Goal: Feedback & Contribution: Submit feedback/report problem

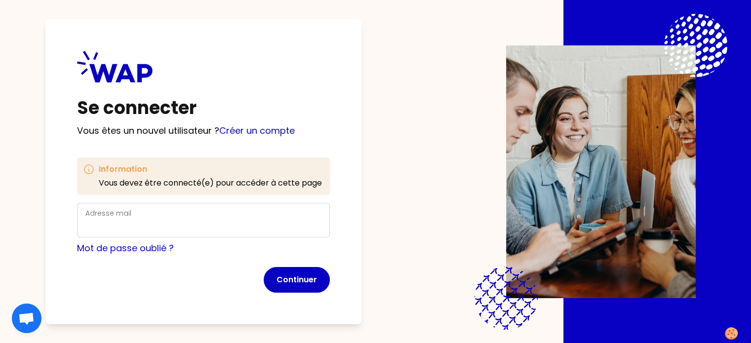
click at [154, 217] on div "Adresse mail" at bounding box center [203, 220] width 236 height 26
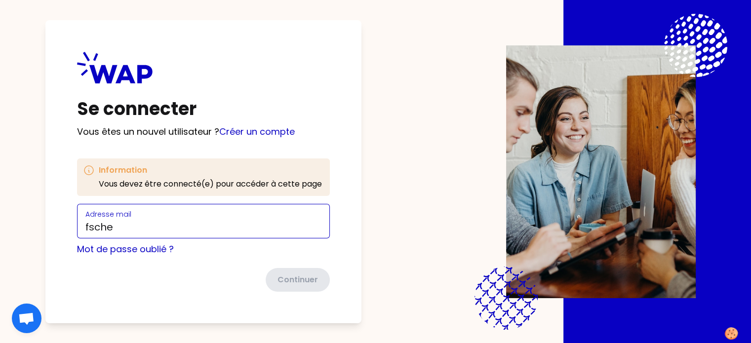
type input "[EMAIL_ADDRESS][DOMAIN_NAME]"
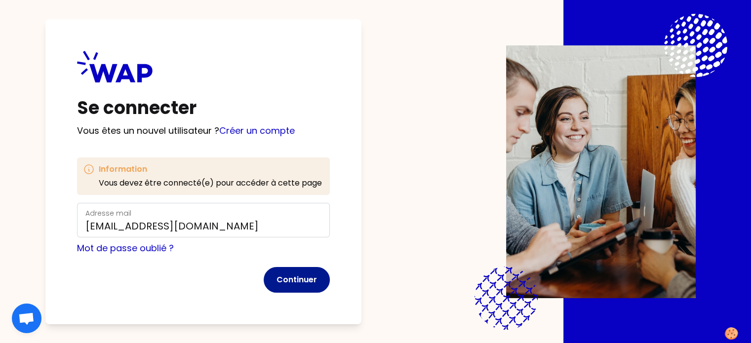
click at [320, 278] on button "Continuer" at bounding box center [297, 280] width 66 height 26
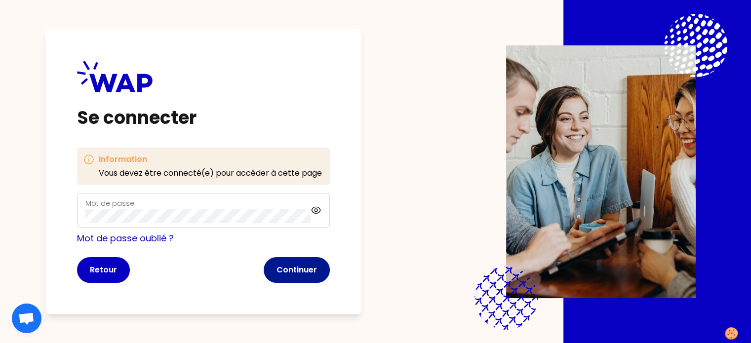
click at [308, 266] on button "Continuer" at bounding box center [297, 270] width 66 height 26
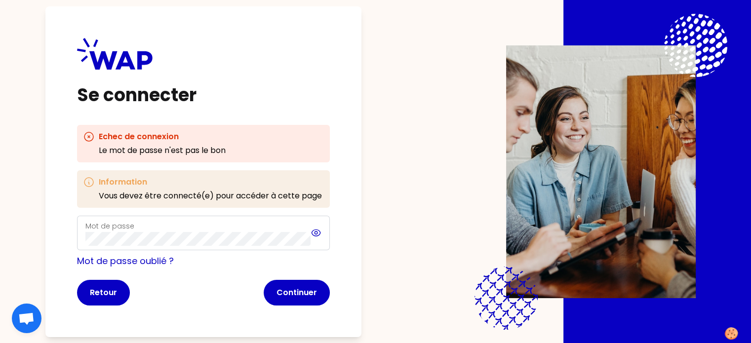
click at [322, 232] on icon at bounding box center [316, 233] width 11 height 12
click at [322, 233] on icon at bounding box center [316, 233] width 11 height 12
click at [87, 241] on div "Se connecter Echec de connexion Le mot de passe n'est pas le bon Information Vo…" at bounding box center [203, 171] width 316 height 331
click at [306, 286] on button "Continuer" at bounding box center [297, 293] width 66 height 26
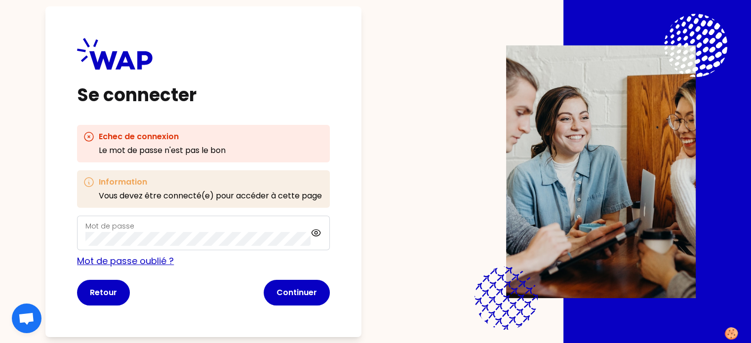
click at [174, 255] on link "Mot de passe oublié ?" at bounding box center [125, 261] width 97 height 12
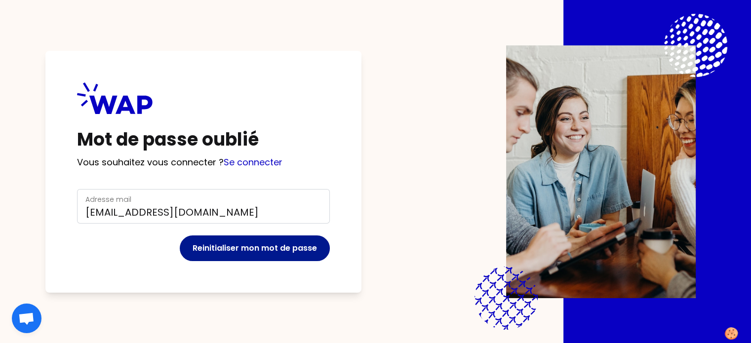
click at [266, 235] on button "Reinitialiser mon mot de passe" at bounding box center [255, 248] width 150 height 26
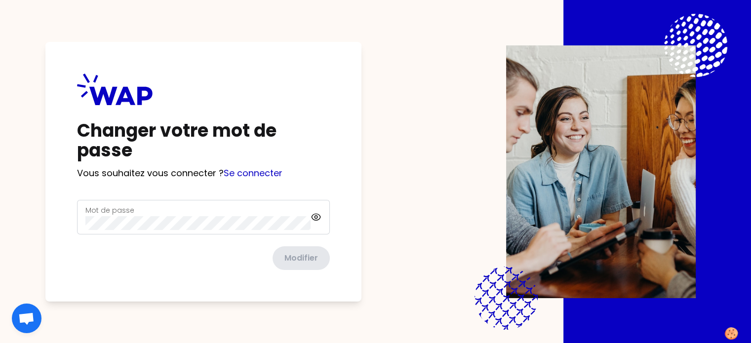
click at [192, 212] on div "Mot de passe" at bounding box center [197, 217] width 225 height 26
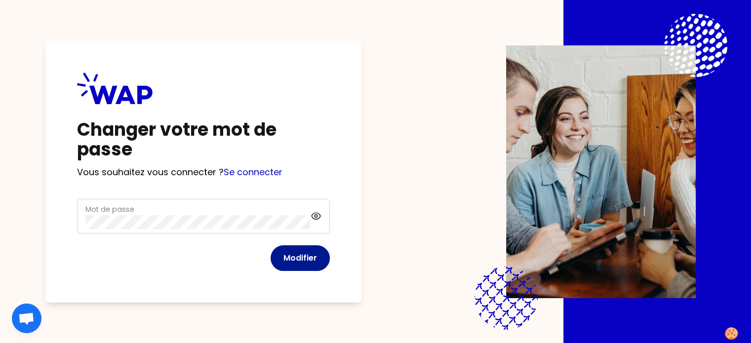
click at [308, 260] on button "Modifier" at bounding box center [300, 258] width 59 height 26
click at [322, 216] on icon at bounding box center [316, 216] width 11 height 12
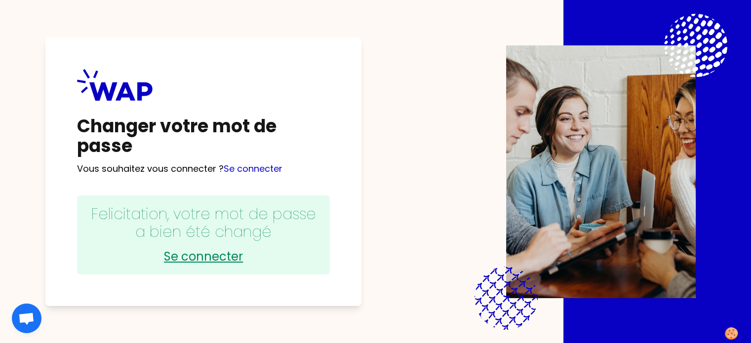
click at [219, 256] on link "Se connecter" at bounding box center [203, 257] width 233 height 16
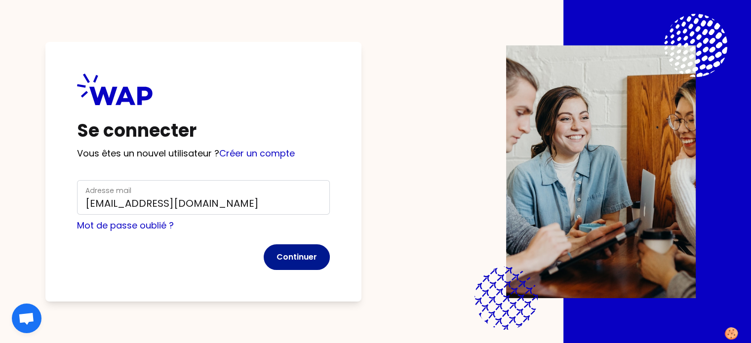
click at [313, 261] on button "Continuer" at bounding box center [297, 257] width 66 height 26
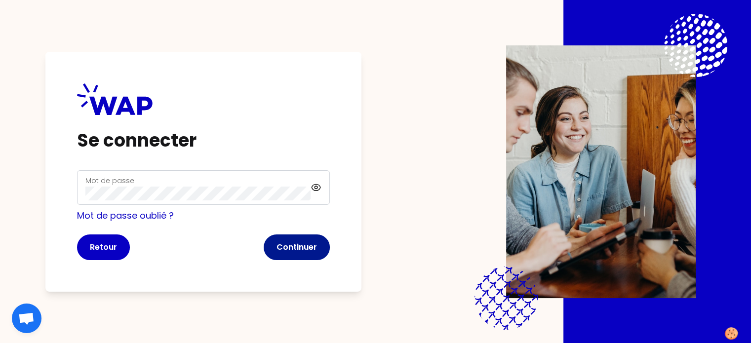
click at [298, 250] on button "Continuer" at bounding box center [297, 247] width 66 height 26
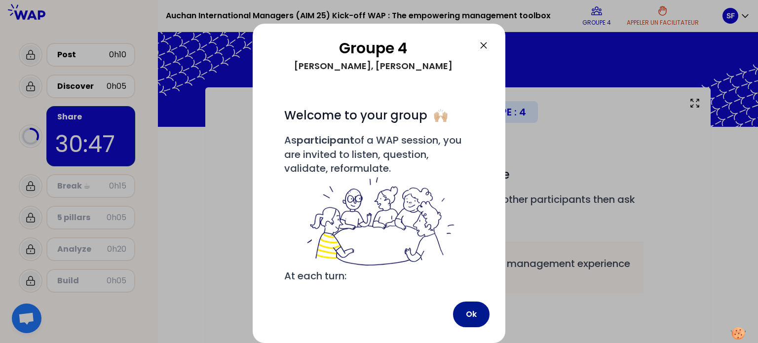
click at [472, 316] on button "Ok" at bounding box center [471, 315] width 37 height 26
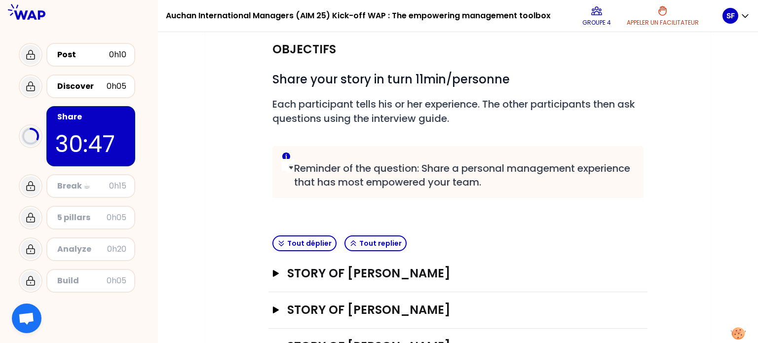
scroll to position [172, 0]
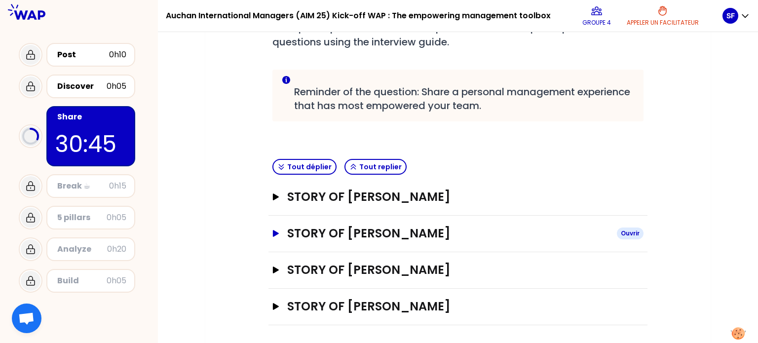
click at [395, 236] on h3 "STORY OF [PERSON_NAME]" at bounding box center [448, 234] width 322 height 16
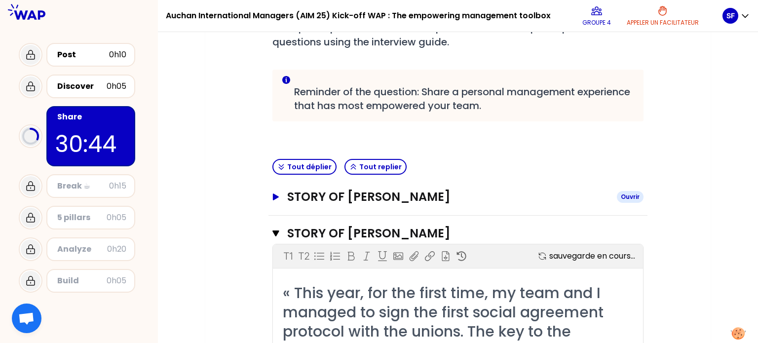
click at [442, 200] on h3 "STORY OF [PERSON_NAME]" at bounding box center [448, 197] width 322 height 16
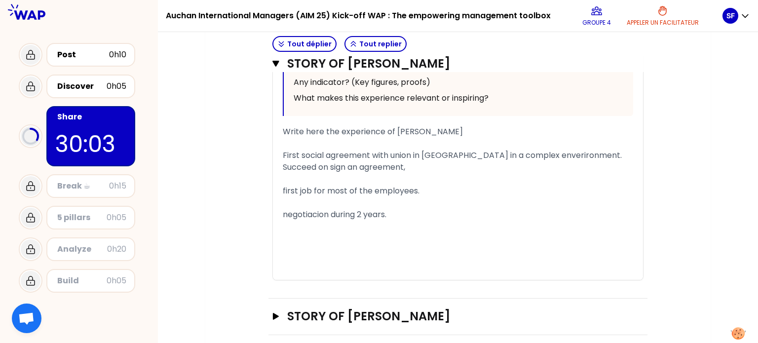
scroll to position [1426, 0]
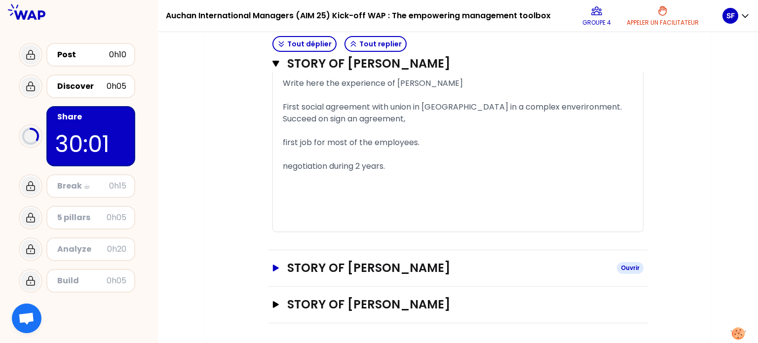
click at [386, 275] on h3 "STORY OF [PERSON_NAME]" at bounding box center [448, 268] width 322 height 16
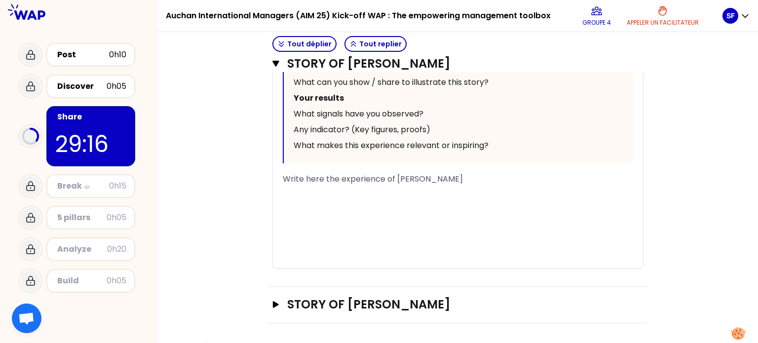
scroll to position [2003, 0]
drag, startPoint x: 235, startPoint y: 286, endPoint x: 243, endPoint y: 287, distance: 8.0
click at [276, 308] on icon "button" at bounding box center [276, 304] width 8 height 7
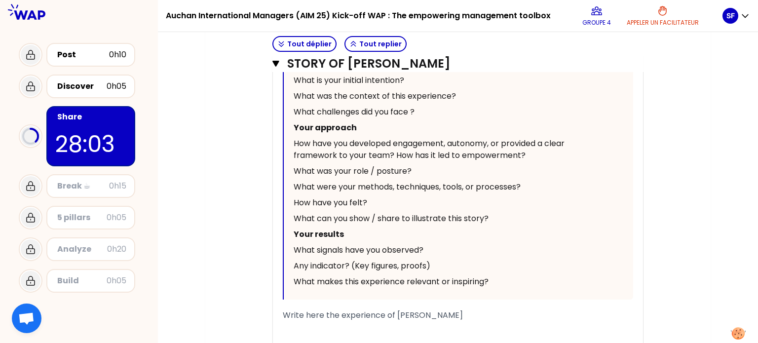
scroll to position [1938, 0]
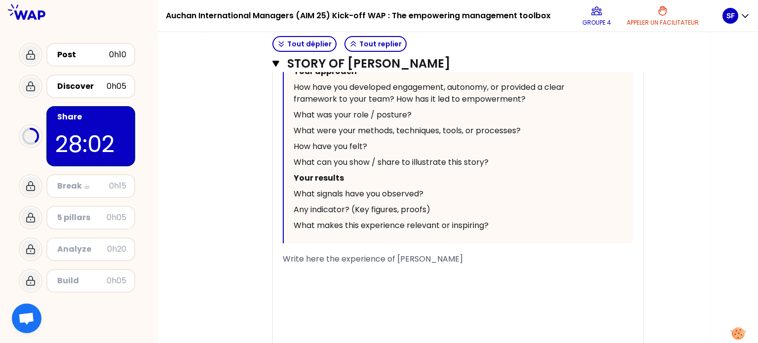
click at [357, 265] on span "Write here the experience of [PERSON_NAME]" at bounding box center [373, 258] width 180 height 11
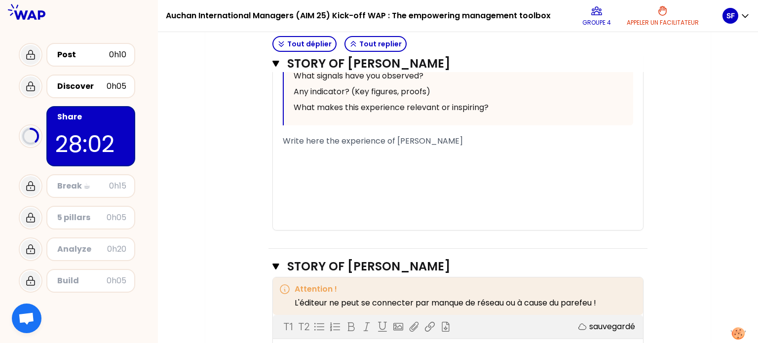
scroll to position [2135, 0]
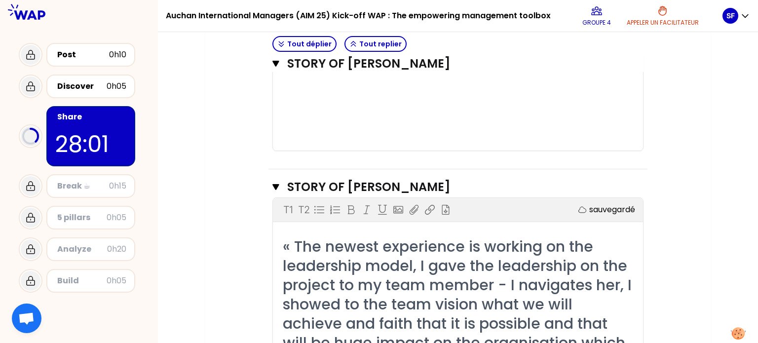
click at [306, 127] on div "﻿" at bounding box center [458, 121] width 351 height 12
click at [339, 91] on div "﻿" at bounding box center [458, 85] width 351 height 12
click at [324, 79] on div "﻿" at bounding box center [458, 74] width 351 height 12
click at [324, 91] on div "﻿" at bounding box center [458, 85] width 351 height 12
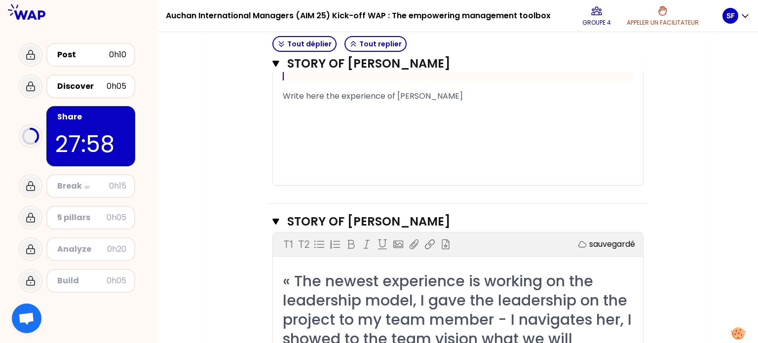
scroll to position [2086, 0]
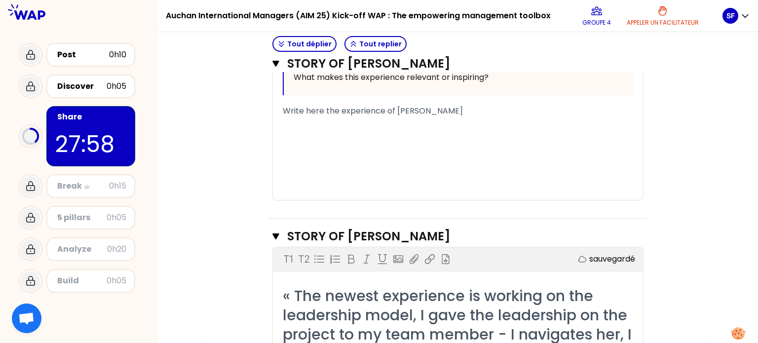
click at [310, 141] on div "﻿" at bounding box center [458, 135] width 351 height 12
click at [312, 141] on div "﻿" at bounding box center [458, 135] width 351 height 12
click at [294, 141] on div "﻿" at bounding box center [458, 135] width 351 height 12
click at [329, 141] on div "﻿" at bounding box center [458, 135] width 351 height 12
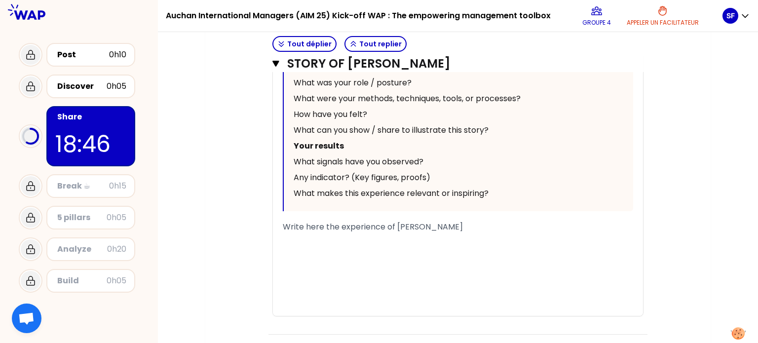
scroll to position [2722, 0]
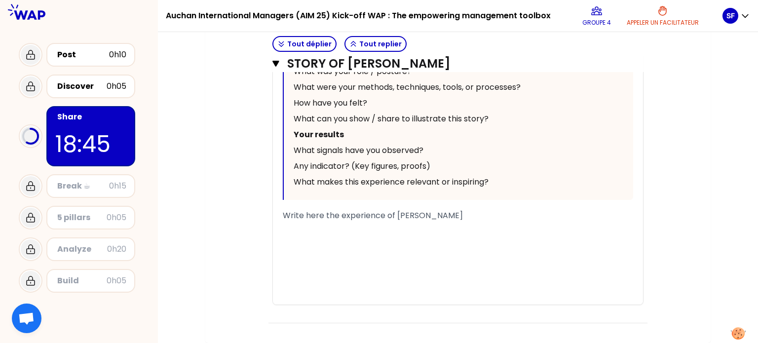
click at [307, 248] on div "﻿" at bounding box center [458, 251] width 351 height 12
click at [329, 235] on div "﻿" at bounding box center [458, 240] width 351 height 12
click at [334, 233] on div "﻿" at bounding box center [458, 228] width 351 height 12
click at [361, 217] on span "Write here the experience of [PERSON_NAME]" at bounding box center [373, 215] width 180 height 11
click at [356, 227] on div "﻿" at bounding box center [458, 228] width 351 height 12
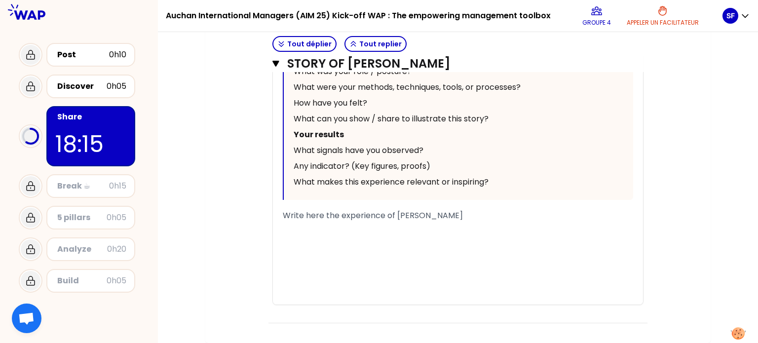
click at [381, 226] on div "﻿" at bounding box center [458, 228] width 351 height 12
click at [386, 227] on div "﻿" at bounding box center [458, 228] width 351 height 12
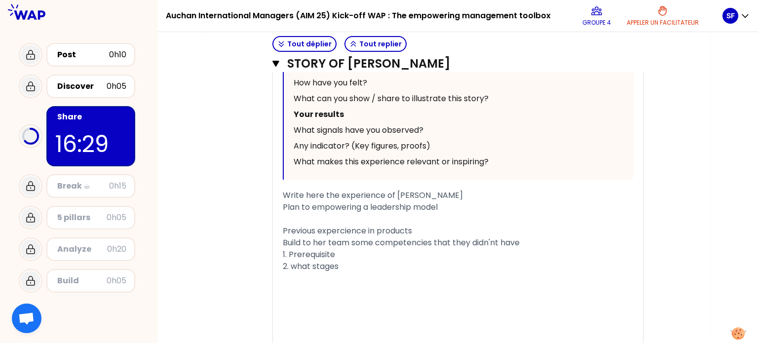
click at [342, 261] on div "1. Prerequisite" at bounding box center [458, 255] width 351 height 12
click at [310, 284] on div "﻿" at bounding box center [458, 279] width 351 height 12
click at [305, 284] on div "3." at bounding box center [458, 279] width 351 height 12
click at [439, 201] on div "Write here the experience of [PERSON_NAME]" at bounding box center [458, 196] width 351 height 12
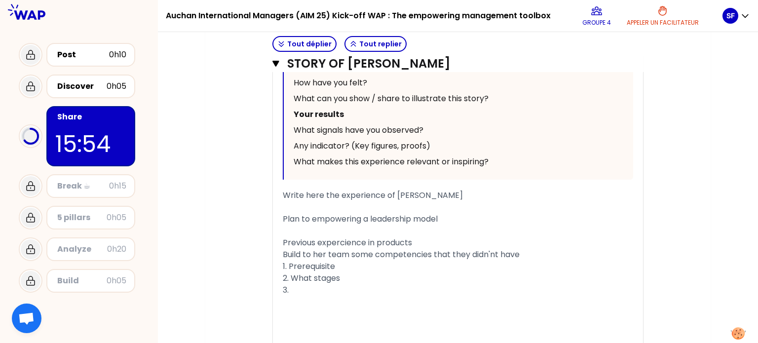
click at [444, 225] on div "Plan to empowering a leadership model" at bounding box center [458, 219] width 351 height 12
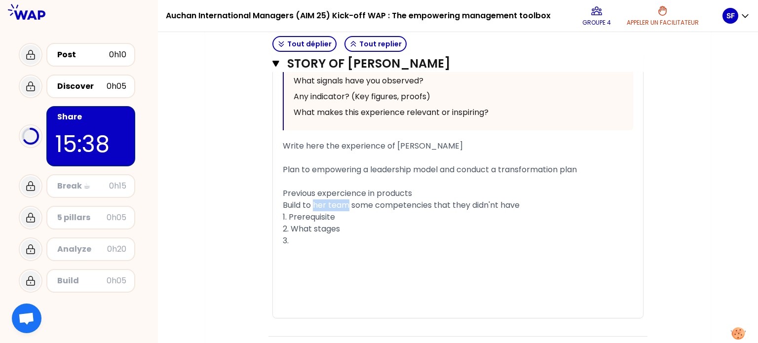
drag, startPoint x: 350, startPoint y: 226, endPoint x: 314, endPoint y: 231, distance: 35.5
click at [314, 211] on span "Build to her team some competencies that they didn'nt have" at bounding box center [401, 204] width 237 height 11
click at [306, 247] on div "3." at bounding box center [458, 241] width 351 height 12
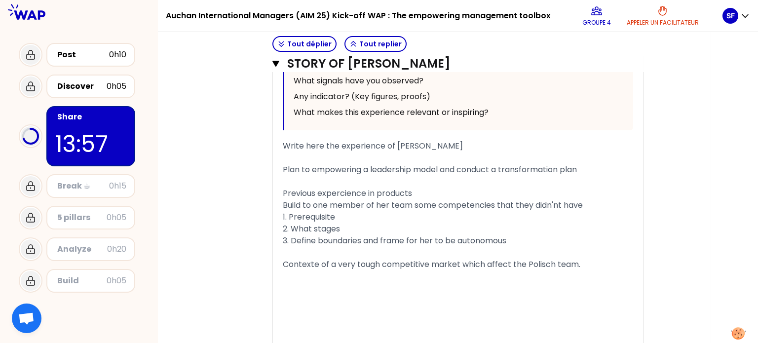
scroll to position [2820, 0]
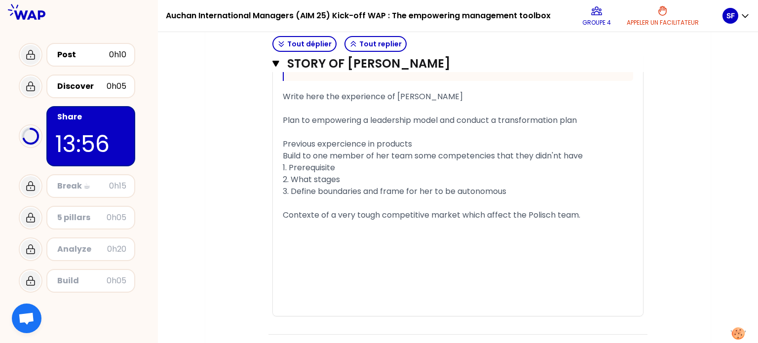
click at [543, 221] on span "Contexte of a very tough competitive market which affect the Polisch team." at bounding box center [432, 214] width 298 height 11
click at [362, 245] on div "﻿" at bounding box center [458, 239] width 351 height 12
click at [588, 221] on div "Contexte of a very tough competitive market which affect the Polisch team." at bounding box center [458, 215] width 351 height 12
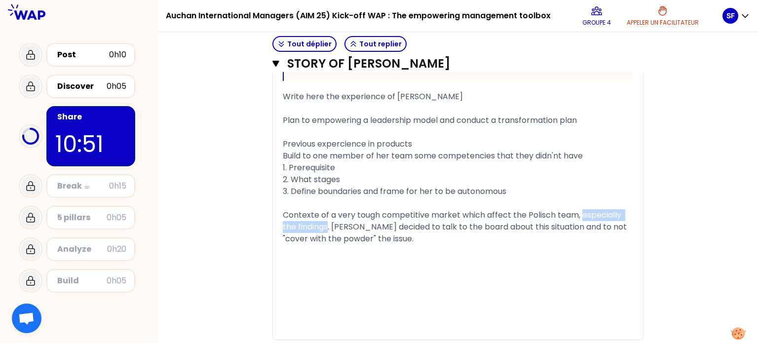
drag, startPoint x: 328, startPoint y: 248, endPoint x: 581, endPoint y: 233, distance: 253.7
click at [581, 233] on span "Contexte of a very tough competitive market which affect the Polisch team, espe…" at bounding box center [456, 226] width 346 height 35
copy span "especially the findings"
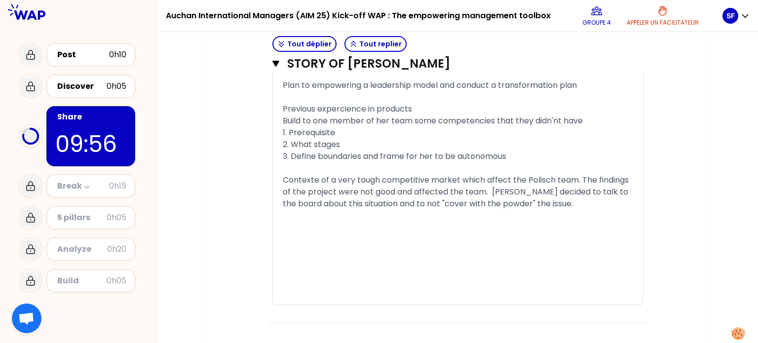
scroll to position [2876, 0]
click at [311, 234] on div "﻿" at bounding box center [458, 240] width 351 height 12
click at [334, 223] on div "﻿" at bounding box center [458, 228] width 351 height 12
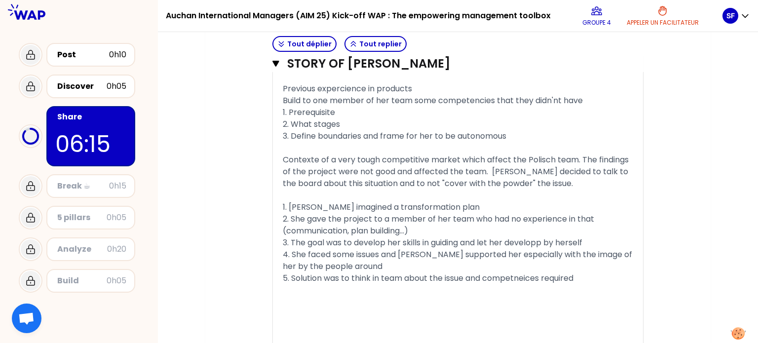
click at [361, 201] on div "﻿" at bounding box center [458, 196] width 351 height 12
click at [303, 296] on div "﻿" at bounding box center [458, 290] width 351 height 12
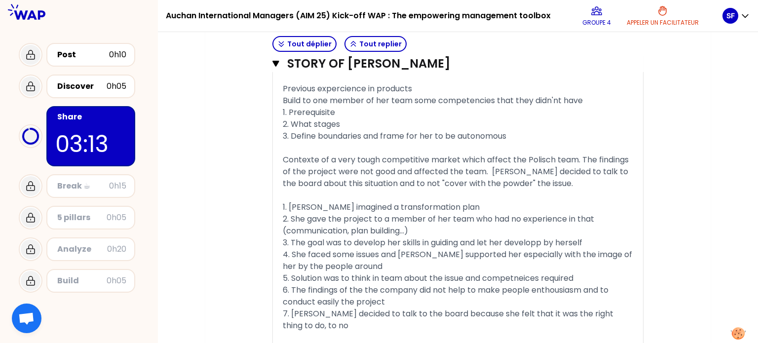
scroll to position [2982, 0]
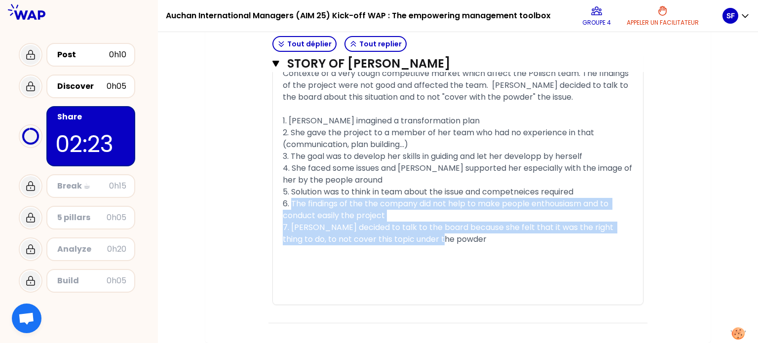
drag, startPoint x: 434, startPoint y: 242, endPoint x: 293, endPoint y: 206, distance: 145.2
copy div "The findings of the the company did not help to make people enthousiasm and to …"
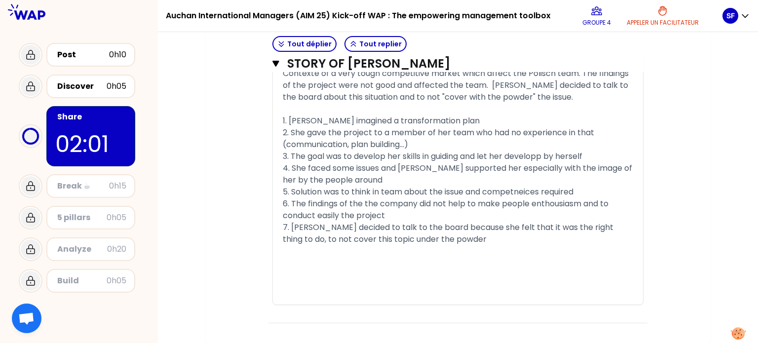
scroll to position [2947, 0]
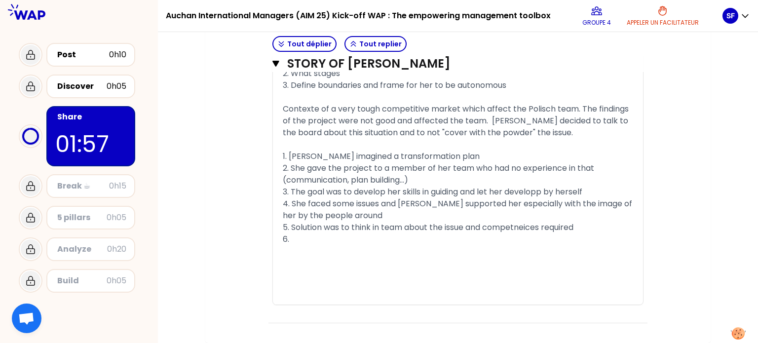
drag, startPoint x: 527, startPoint y: 227, endPoint x: 517, endPoint y: 229, distance: 9.6
click at [517, 229] on span "5. Solution was to think in team about the issue and competneices required" at bounding box center [428, 227] width 291 height 11
click at [528, 227] on span "5. Solution was to think in team about the issue and competneices required" at bounding box center [428, 227] width 291 height 11
click at [315, 240] on div "6." at bounding box center [458, 240] width 351 height 12
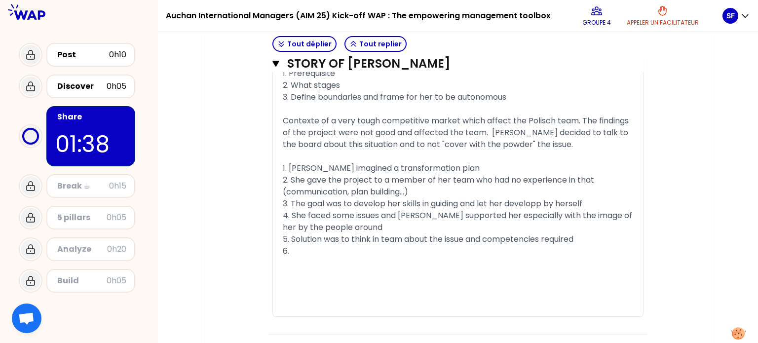
scroll to position [2897, 0]
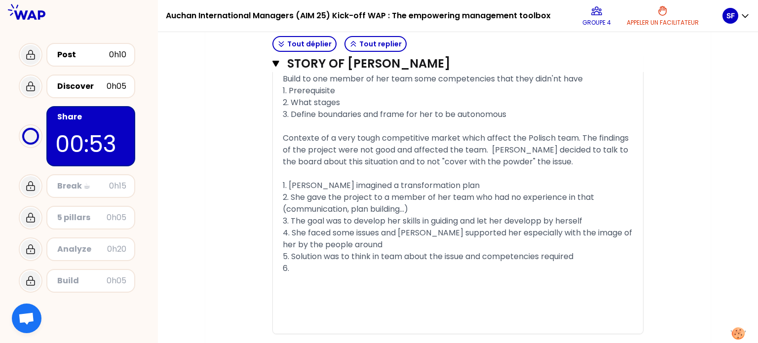
click at [359, 251] on div "4. She faced some issues and [PERSON_NAME] supported her especially with the im…" at bounding box center [458, 239] width 351 height 24
drag, startPoint x: 524, startPoint y: 252, endPoint x: 479, endPoint y: 266, distance: 46.4
click at [479, 251] on div "4. She faced some issues and [PERSON_NAME] supported her especially with the im…" at bounding box center [458, 239] width 351 height 24
copy span "with the image of her by the people around"
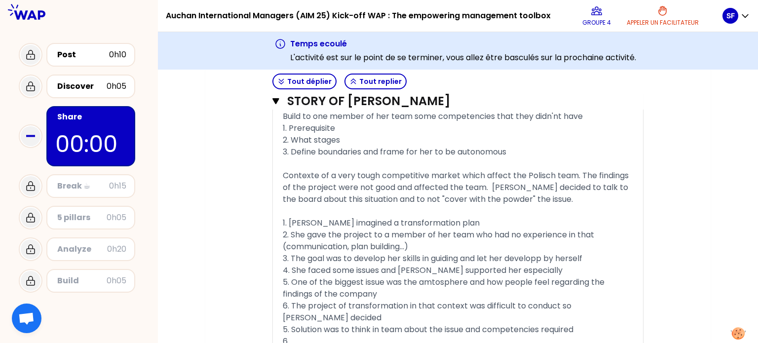
scroll to position [3020, 0]
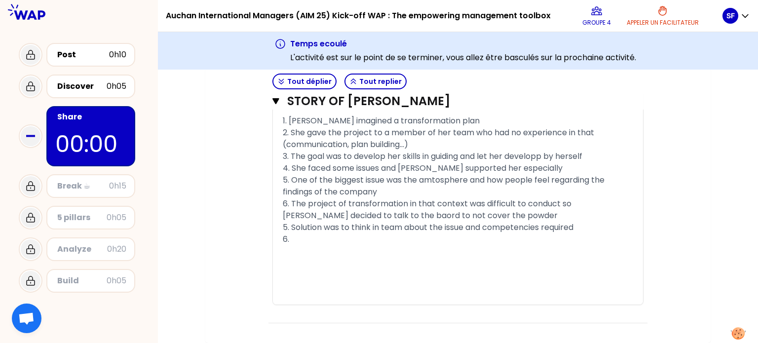
click at [562, 203] on span "6. The project of transformation in that context was difficult to conduct so [P…" at bounding box center [428, 209] width 291 height 23
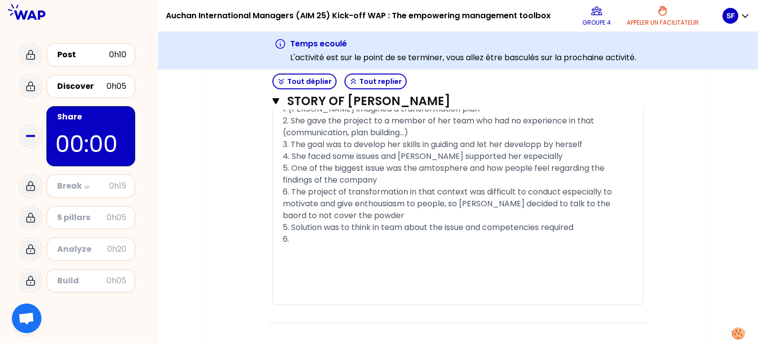
drag, startPoint x: 316, startPoint y: 252, endPoint x: 277, endPoint y: 242, distance: 40.2
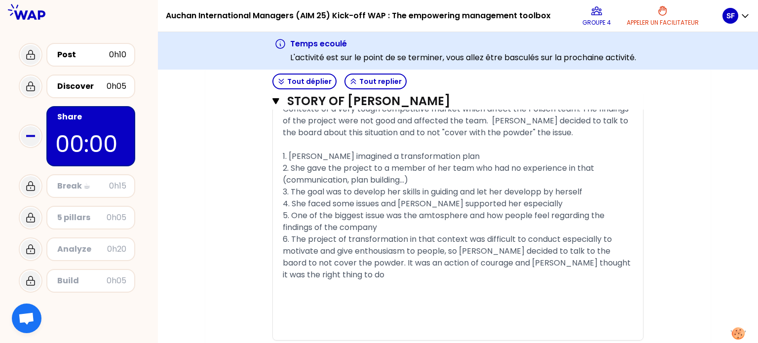
scroll to position [2921, 0]
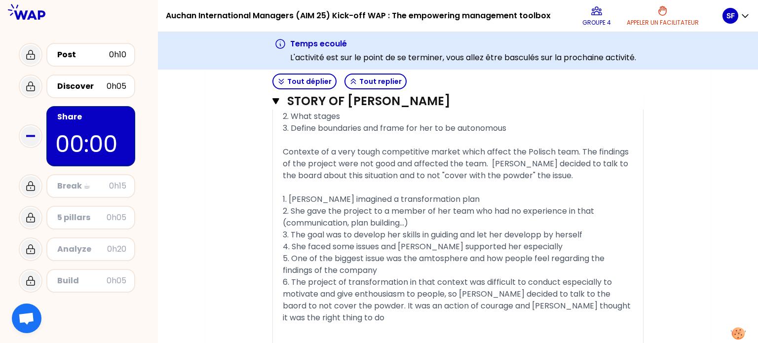
click at [340, 181] on span "Contexte of a very tough competitive market which affect the Polisch team. The …" at bounding box center [457, 163] width 348 height 35
click at [571, 182] on div "Contexte of a very tough competitive market which affect the Polisch team. The …" at bounding box center [458, 164] width 351 height 36
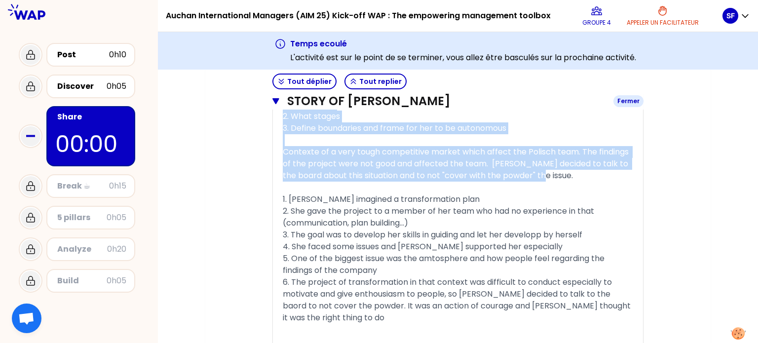
drag, startPoint x: 561, startPoint y: 196, endPoint x: 280, endPoint y: 108, distance: 294.5
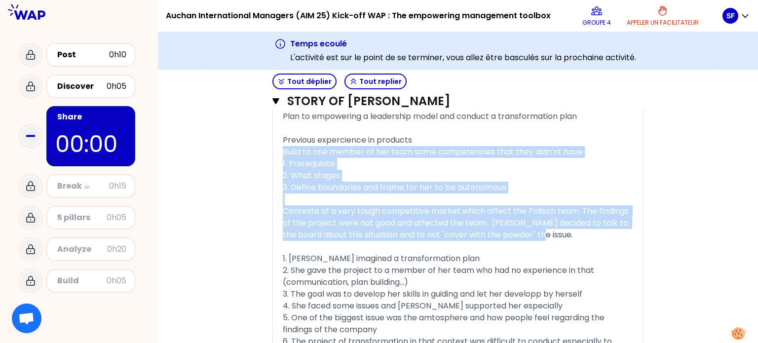
scroll to position [2822, 0]
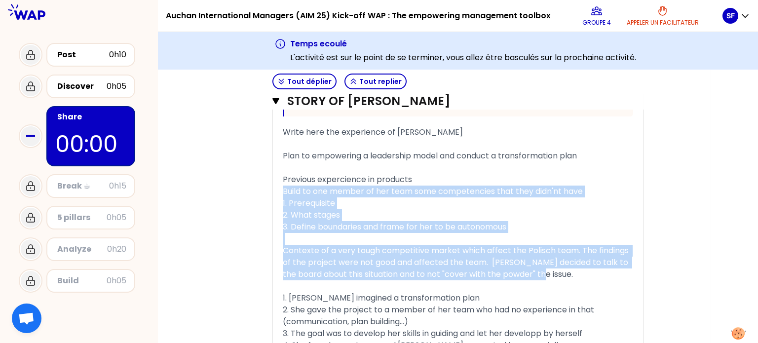
click at [543, 233] on div "3. Define boundaries and frame for her to be autonomous" at bounding box center [458, 227] width 351 height 12
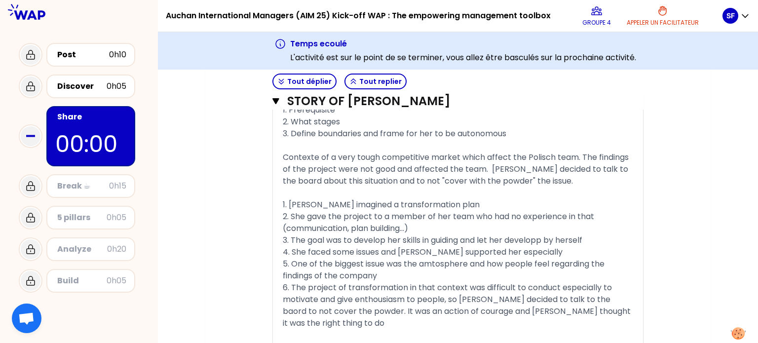
scroll to position [2921, 0]
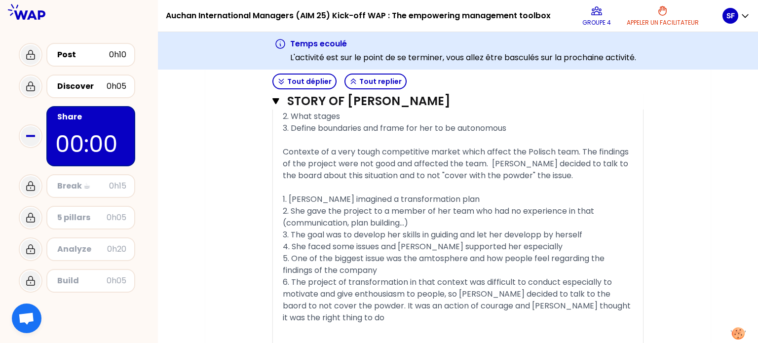
drag, startPoint x: 362, startPoint y: 188, endPoint x: 371, endPoint y: 187, distance: 8.4
click at [362, 181] on span "Contexte of a very tough competitive market which affect the Polisch team. The …" at bounding box center [457, 163] width 348 height 35
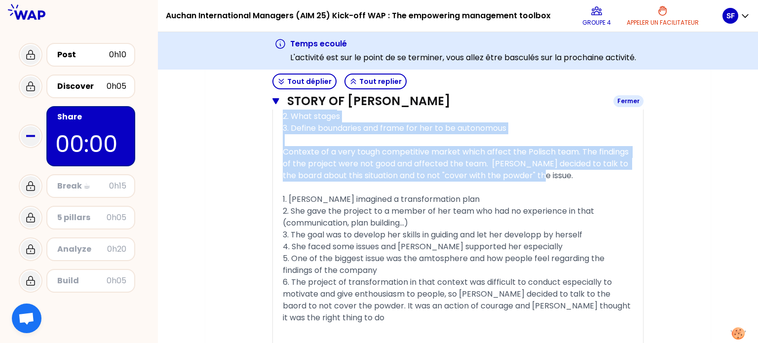
drag, startPoint x: 558, startPoint y: 200, endPoint x: 273, endPoint y: 105, distance: 300.4
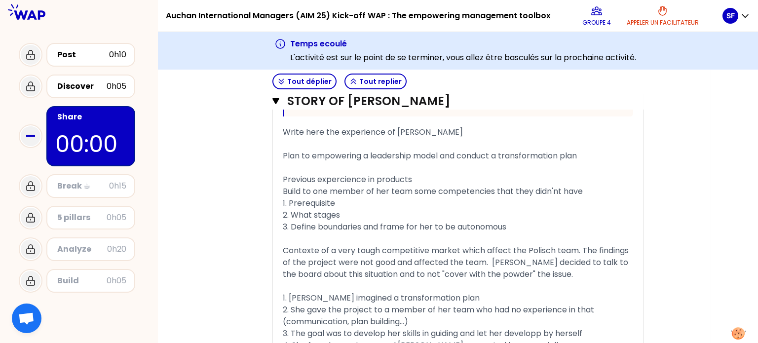
click at [365, 150] on div "﻿" at bounding box center [458, 144] width 351 height 12
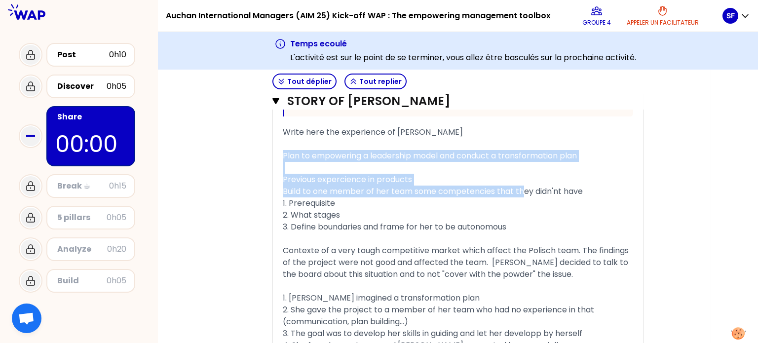
drag, startPoint x: 283, startPoint y: 175, endPoint x: 553, endPoint y: 239, distance: 277.4
click at [526, 217] on div "« The newest experience is working on the leadership model, I gave the leadersh…" at bounding box center [458, 88] width 351 height 788
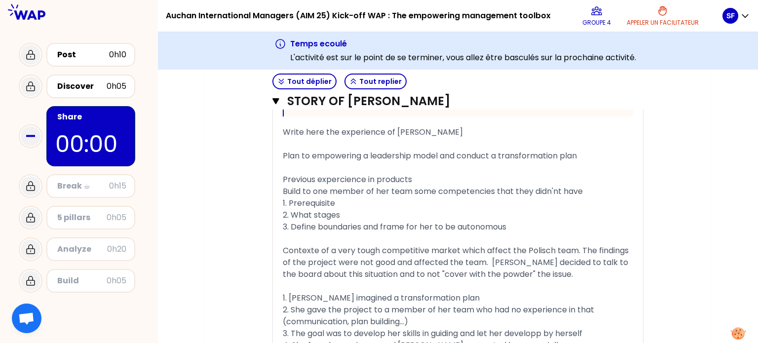
click at [556, 221] on div "2. What stages" at bounding box center [458, 215] width 351 height 12
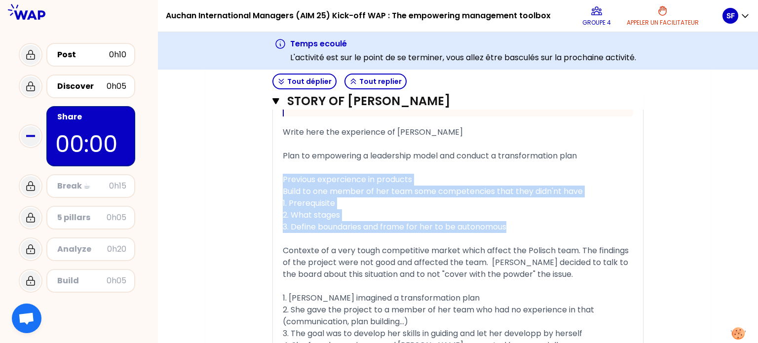
drag, startPoint x: 527, startPoint y: 243, endPoint x: 275, endPoint y: 196, distance: 255.6
click at [275, 196] on div "« The newest experience is working on the leadership model, I gave the leadersh…" at bounding box center [458, 88] width 370 height 788
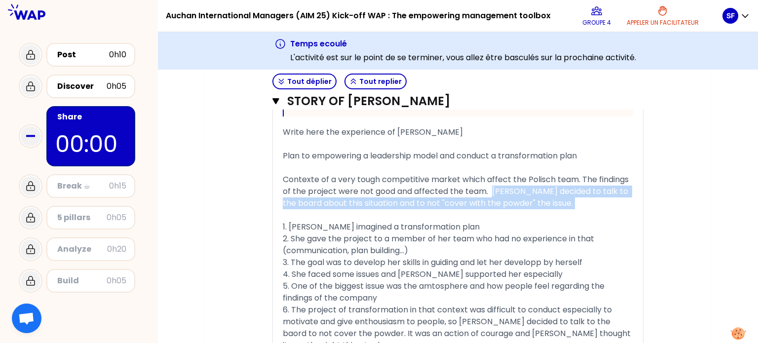
drag, startPoint x: 493, startPoint y: 213, endPoint x: 581, endPoint y: 232, distance: 90.0
click at [582, 232] on div "« The newest experience is working on the leadership model, I gave the leadersh…" at bounding box center [458, 52] width 351 height 717
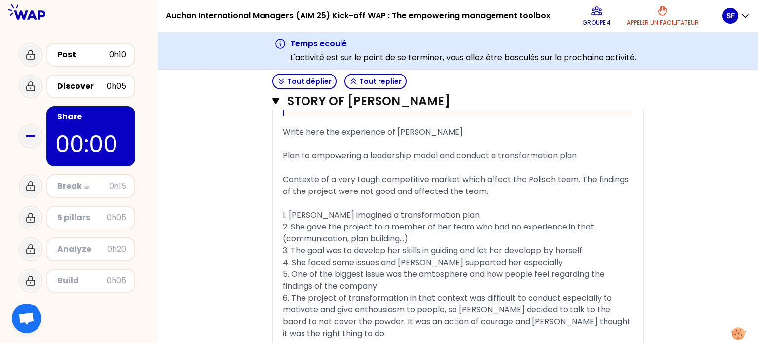
drag, startPoint x: 495, startPoint y: 217, endPoint x: 273, endPoint y: 197, distance: 222.1
click at [273, 197] on div "« The newest experience is working on the leadership model, I gave the leadersh…" at bounding box center [458, 46] width 370 height 705
copy span "Contexte of a very tough competitive market which affect the Polisch team. The …"
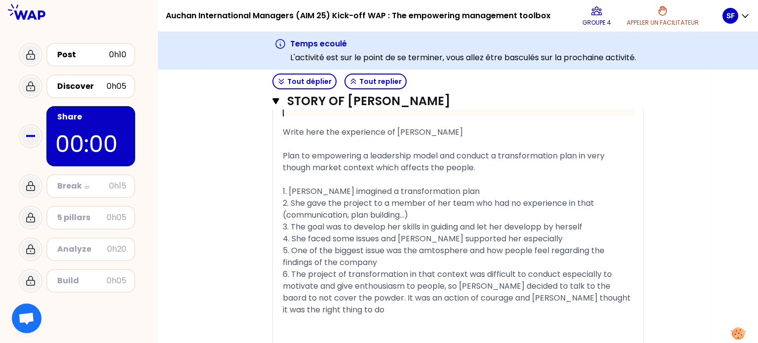
scroll to position [2872, 0]
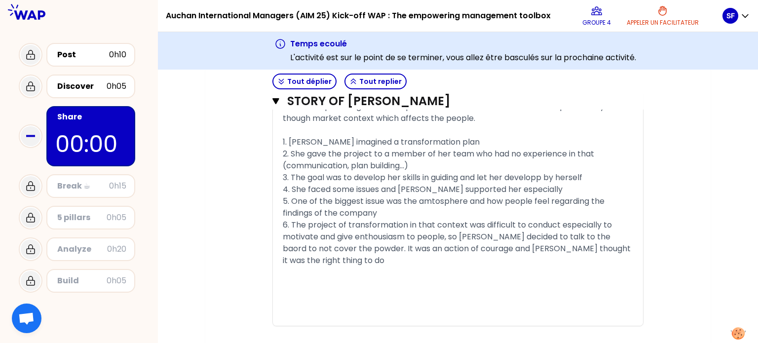
click at [330, 267] on div "6. The project of transformation in that context was difficult to conduct espec…" at bounding box center [458, 242] width 351 height 47
click at [317, 278] on div "﻿" at bounding box center [458, 273] width 351 height 12
click at [315, 290] on div "﻿" at bounding box center [458, 284] width 351 height 12
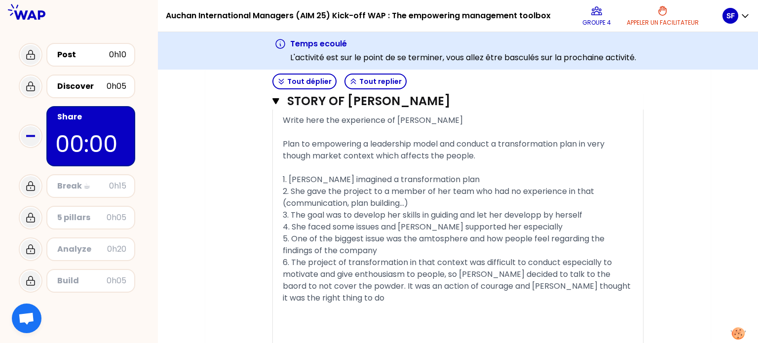
scroll to position [2909, 0]
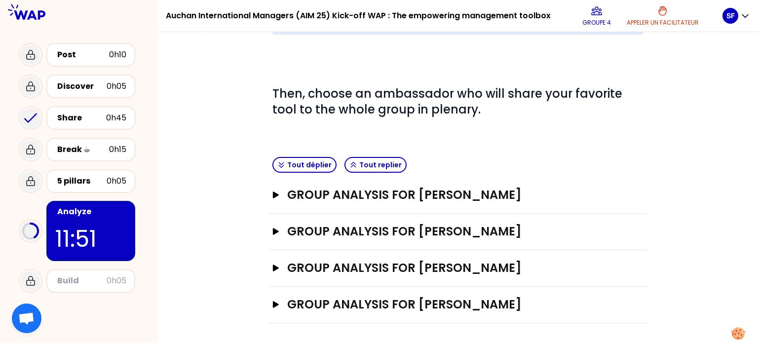
scroll to position [284, 0]
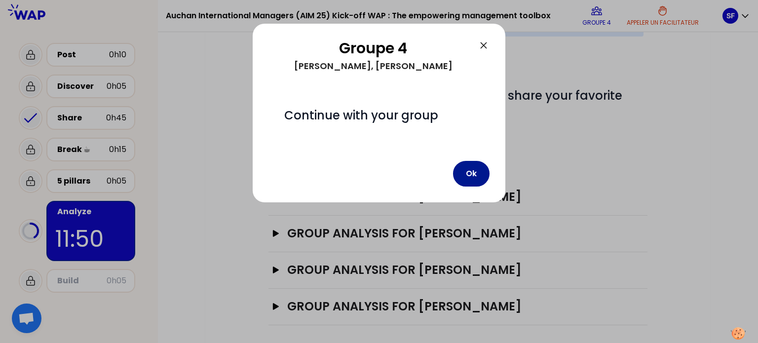
drag, startPoint x: 468, startPoint y: 171, endPoint x: 466, endPoint y: 166, distance: 5.5
click at [466, 165] on button "Ok" at bounding box center [471, 174] width 37 height 26
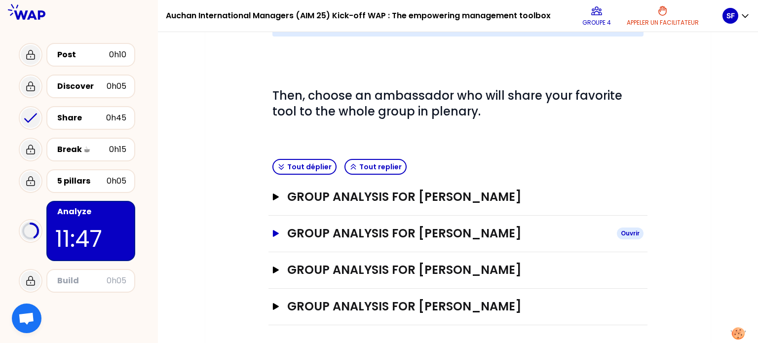
click at [460, 234] on h3 "GROUP ANALYSIS FOR [PERSON_NAME]" at bounding box center [448, 234] width 322 height 16
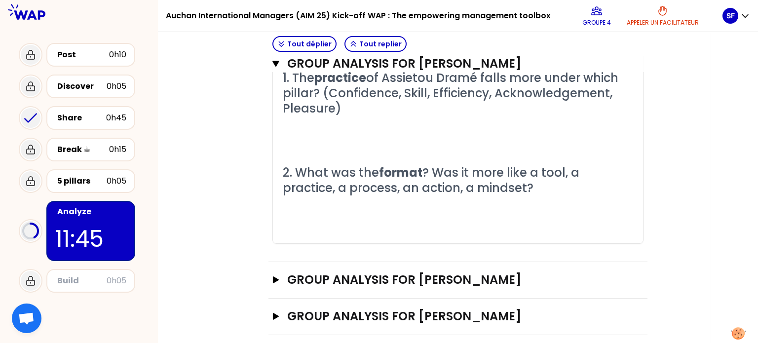
scroll to position [509, 0]
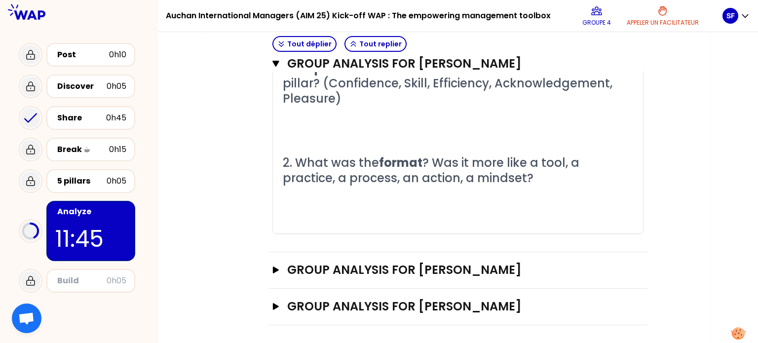
click at [351, 183] on span "? Was it more like a tool, a practice, a process, an action, a mindset?" at bounding box center [433, 171] width 300 height 32
click at [359, 134] on p "﻿" at bounding box center [458, 130] width 351 height 16
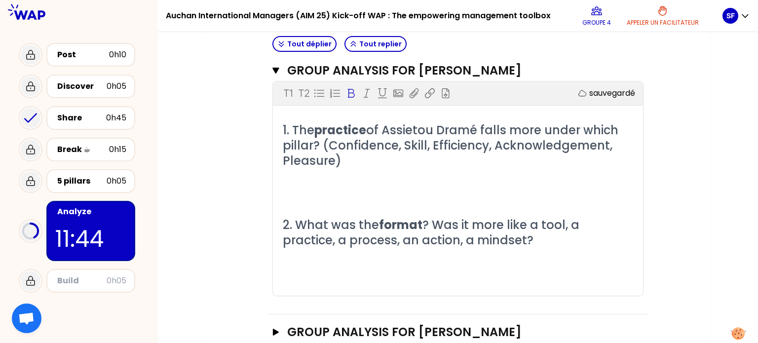
scroll to position [411, 0]
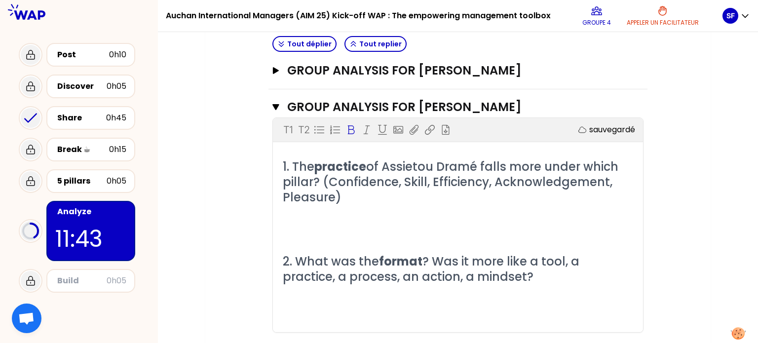
click at [383, 191] on h2 "1. The practice of Assietou Dramé falls more under which pillar? (Confidence, S…" at bounding box center [458, 182] width 351 height 46
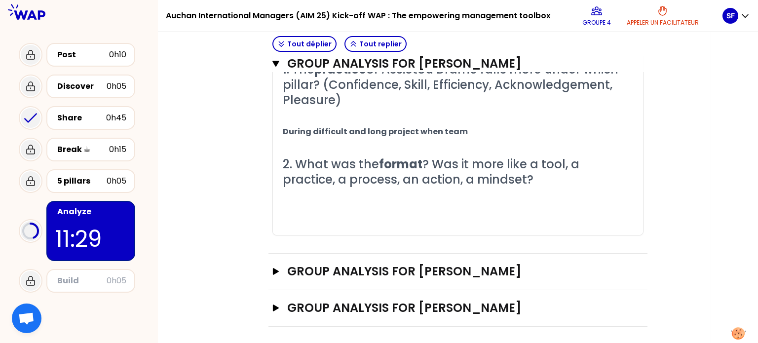
scroll to position [509, 0]
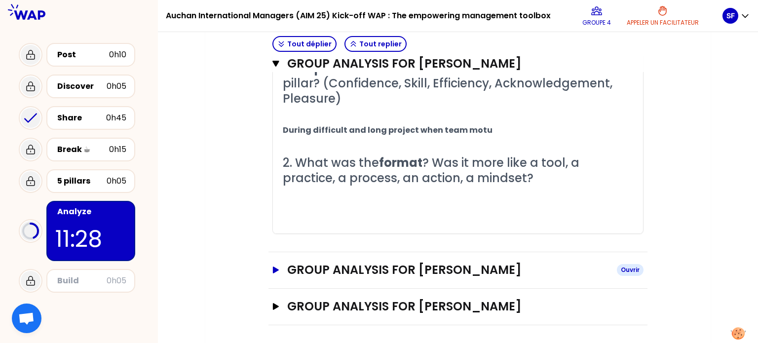
click at [470, 270] on h3 "GROUP ANALYSIS FOR [PERSON_NAME]" at bounding box center [448, 270] width 322 height 16
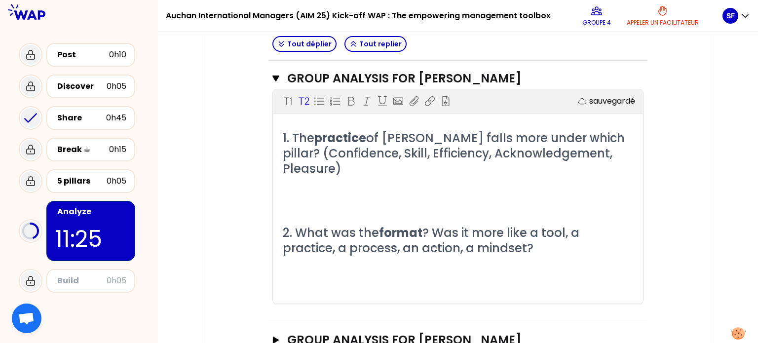
scroll to position [734, 0]
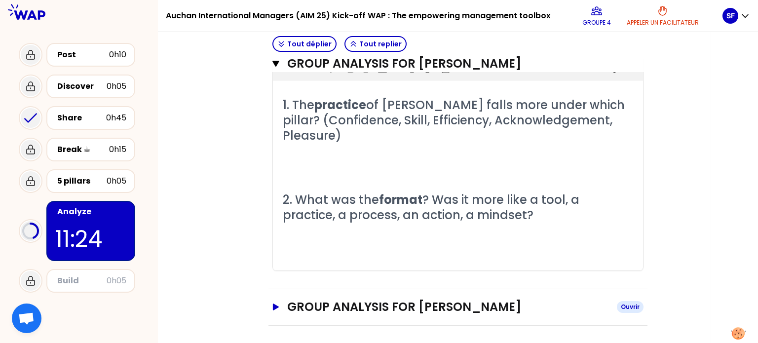
click at [357, 311] on h3 "GROUP ANALYSIS FOR [PERSON_NAME]" at bounding box center [448, 307] width 322 height 16
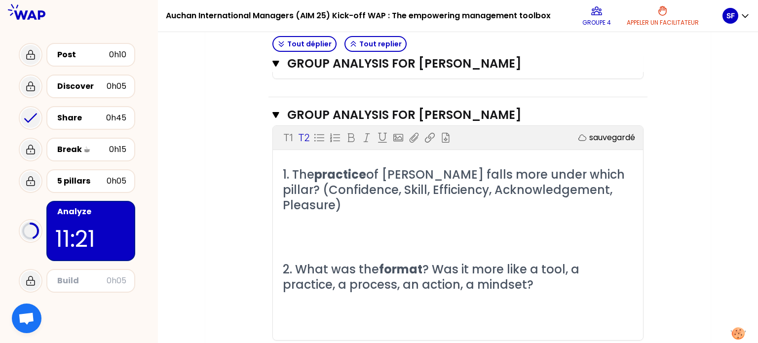
scroll to position [944, 0]
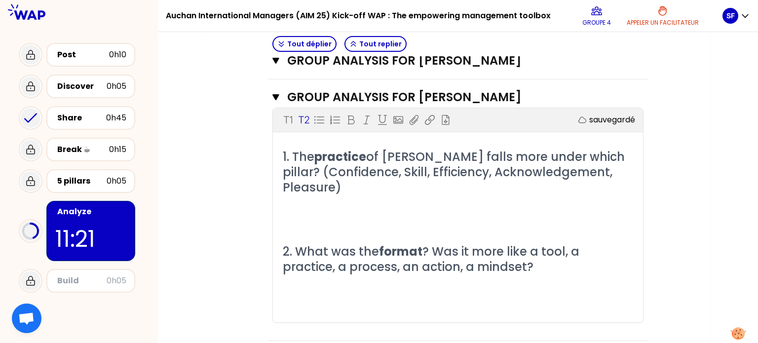
click at [504, 217] on div "1. The practice of [PERSON_NAME] falls more under which pillar? (Confidence, Sk…" at bounding box center [458, 236] width 351 height 174
click at [365, 211] on p "﻿" at bounding box center [458, 219] width 351 height 16
click at [306, 211] on p "﻿" at bounding box center [458, 219] width 351 height 16
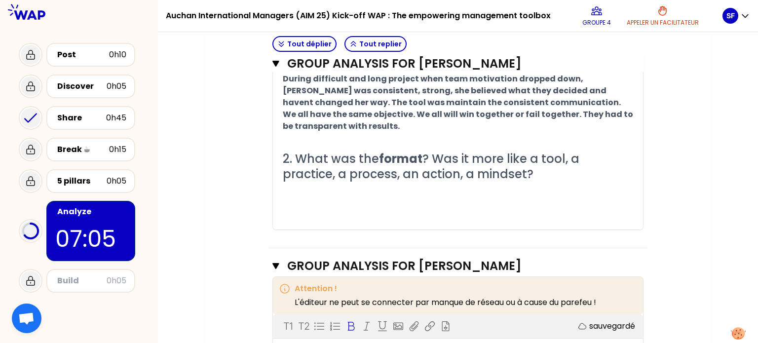
scroll to position [735, 0]
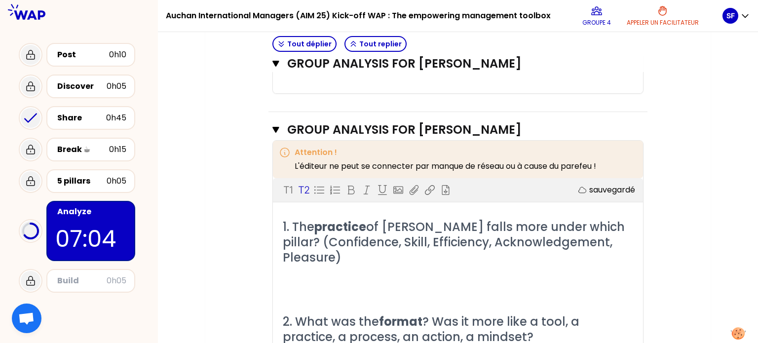
click at [558, 314] on span "? Was it more like a tool, a practice, a process, an action, a mindset?" at bounding box center [433, 329] width 300 height 32
click at [499, 313] on span "? Was it more like a tool, a practice, a process, an action, a mindset?" at bounding box center [433, 329] width 300 height 32
drag, startPoint x: 575, startPoint y: 329, endPoint x: 623, endPoint y: 336, distance: 48.4
click at [576, 329] on h2 "2. What was the format ? Was it more like a tool, a practice, a process, an act…" at bounding box center [458, 329] width 351 height 31
click at [541, 266] on p "﻿" at bounding box center [458, 274] width 351 height 16
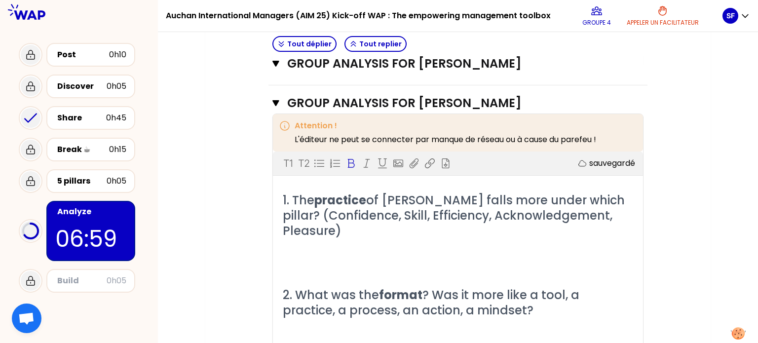
scroll to position [746, 0]
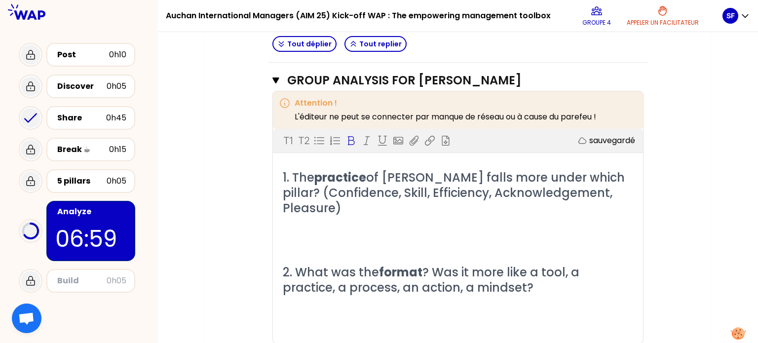
click at [381, 232] on p "﻿" at bounding box center [458, 240] width 351 height 16
drag, startPoint x: 427, startPoint y: 211, endPoint x: 428, endPoint y: 224, distance: 12.8
click at [427, 216] on p "﻿" at bounding box center [458, 224] width 351 height 16
click at [434, 217] on p "﻿" at bounding box center [458, 224] width 351 height 16
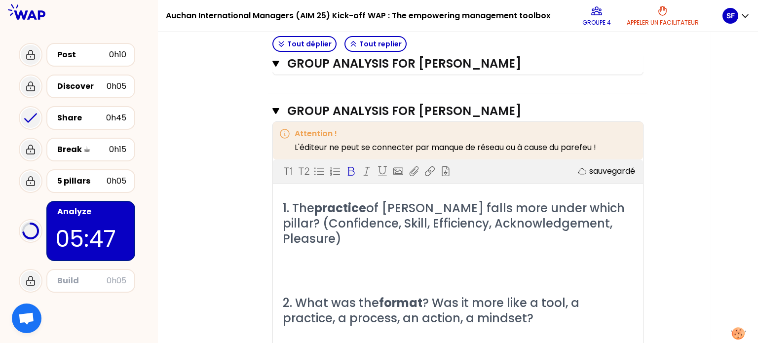
scroll to position [1017, 0]
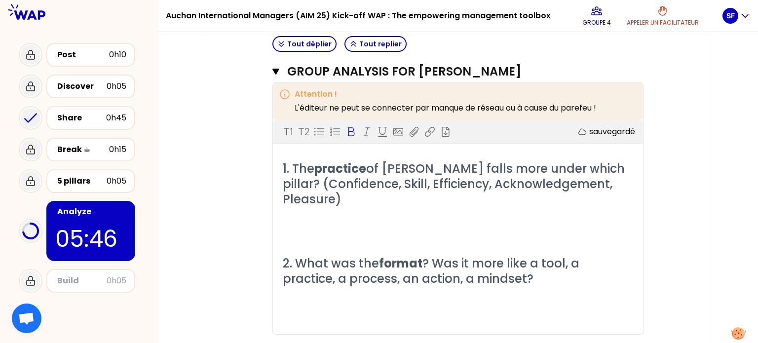
click at [344, 172] on span "of [PERSON_NAME] falls more under which pillar? (Confidence, Skill, Efficiency,…" at bounding box center [455, 183] width 345 height 47
click at [419, 207] on p "﻿" at bounding box center [458, 215] width 351 height 16
click at [387, 223] on p "﻿" at bounding box center [458, 231] width 351 height 16
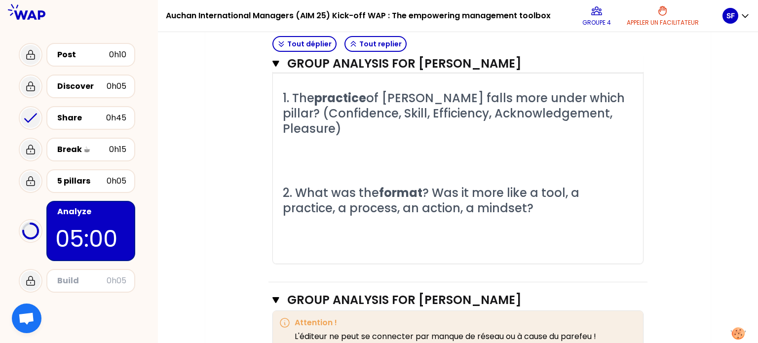
scroll to position [808, 0]
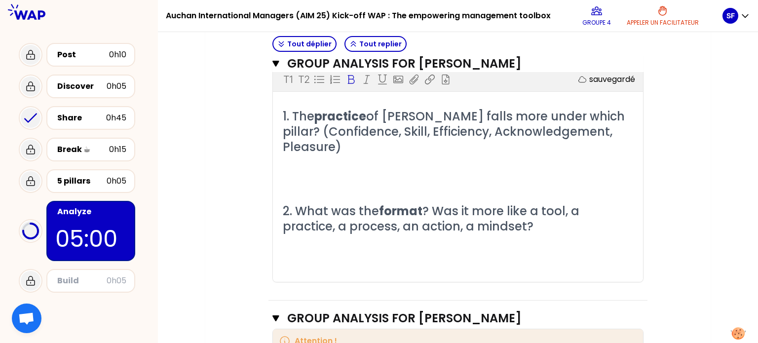
click at [392, 171] on p "﻿" at bounding box center [458, 179] width 351 height 16
click at [373, 156] on p "﻿" at bounding box center [458, 163] width 351 height 16
click at [373, 171] on p "﻿" at bounding box center [458, 179] width 351 height 16
click at [318, 156] on p "﻿" at bounding box center [458, 163] width 351 height 16
click at [320, 171] on p "﻿" at bounding box center [458, 179] width 351 height 16
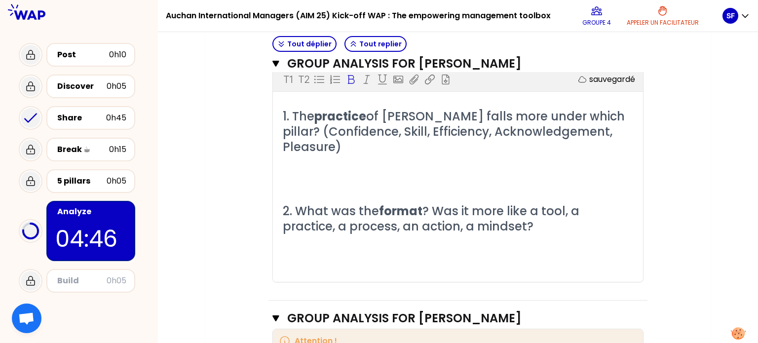
click at [316, 171] on p "﻿" at bounding box center [458, 179] width 351 height 16
click at [312, 155] on p "﻿" at bounding box center [458, 163] width 351 height 16
click at [313, 171] on p "﻿" at bounding box center [458, 179] width 351 height 16
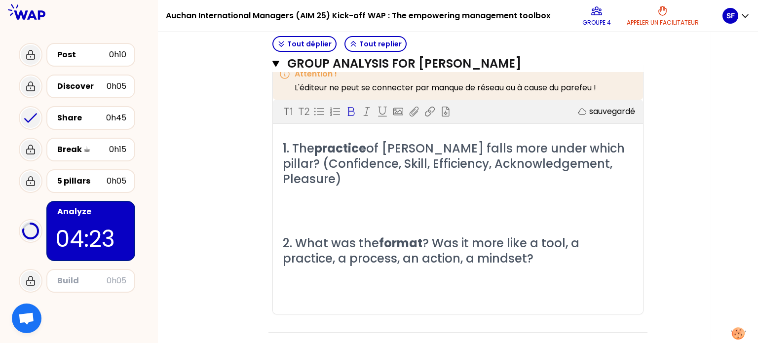
scroll to position [758, 0]
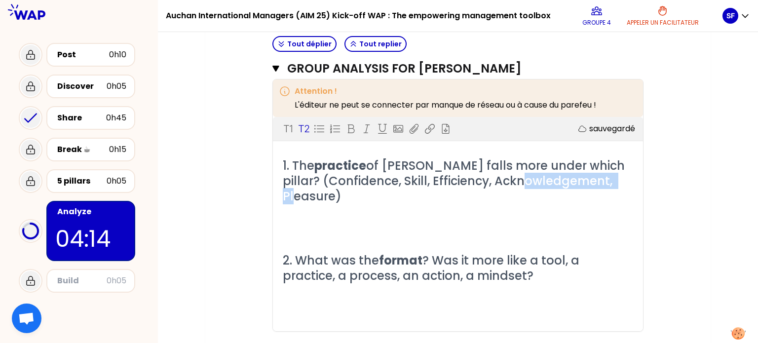
drag, startPoint x: 283, startPoint y: 183, endPoint x: 394, endPoint y: 183, distance: 111.1
click at [394, 183] on span "of [PERSON_NAME] falls more under which pillar? (Confidence, Skill, Efficiency,…" at bounding box center [455, 180] width 345 height 47
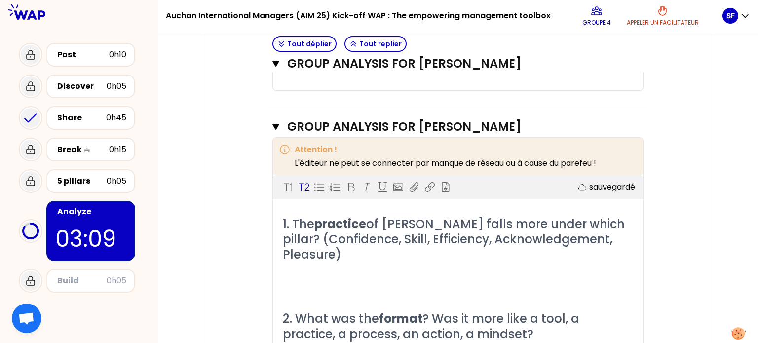
scroll to position [1098, 0]
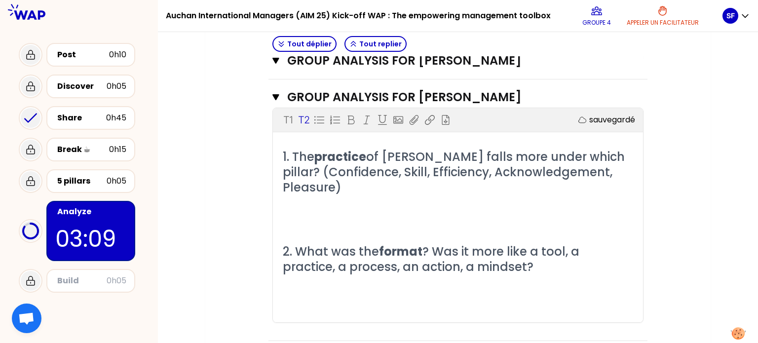
click at [409, 217] on div "1. The practice of [PERSON_NAME] falls more under which pillar? (Confidence, Sk…" at bounding box center [458, 236] width 351 height 174
click at [391, 211] on p "﻿" at bounding box center [458, 219] width 351 height 16
drag, startPoint x: 382, startPoint y: 193, endPoint x: 381, endPoint y: 198, distance: 5.0
click at [382, 196] on div "1. The practice of [PERSON_NAME] falls more under which pillar? (Confidence, Sk…" at bounding box center [458, 236] width 351 height 174
click at [380, 211] on p "﻿" at bounding box center [458, 219] width 351 height 16
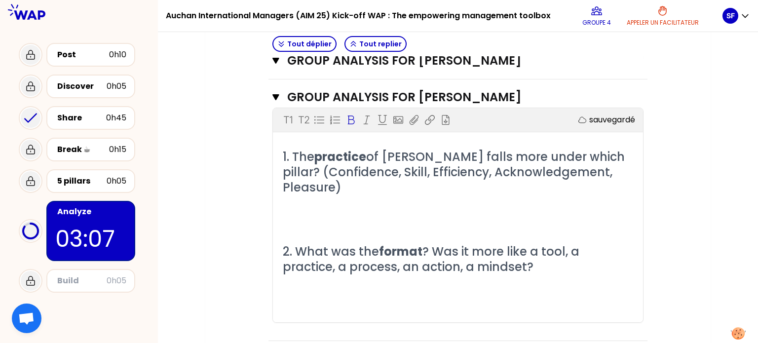
click at [380, 211] on p "﻿" at bounding box center [458, 219] width 351 height 16
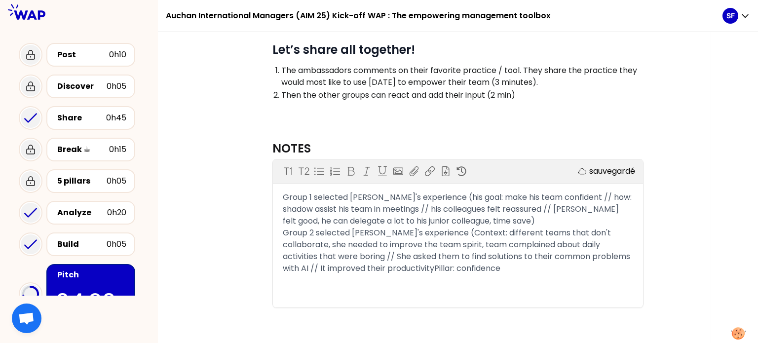
scroll to position [105, 0]
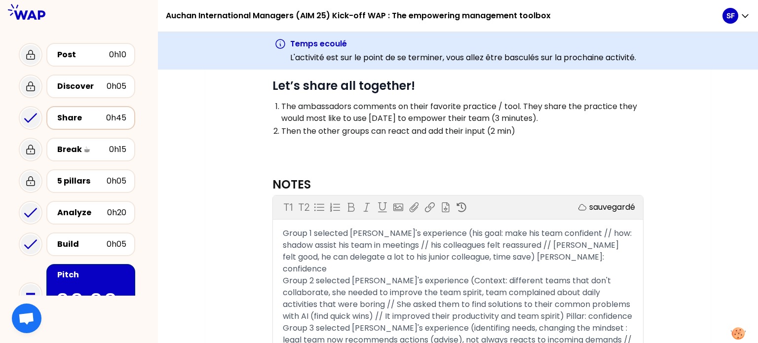
click at [69, 119] on div "Share" at bounding box center [81, 118] width 49 height 12
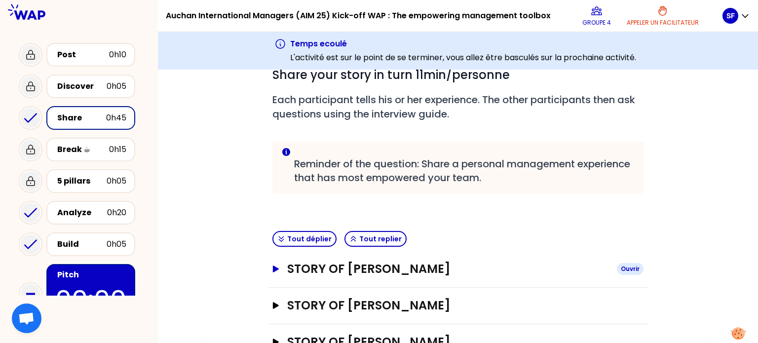
scroll to position [209, 0]
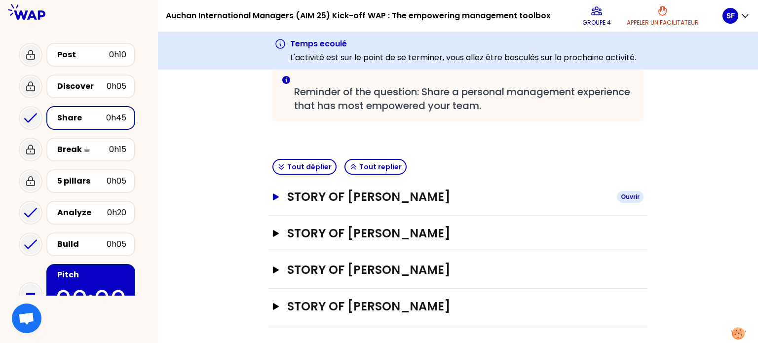
click at [413, 195] on h3 "STORY OF [PERSON_NAME]" at bounding box center [448, 197] width 322 height 16
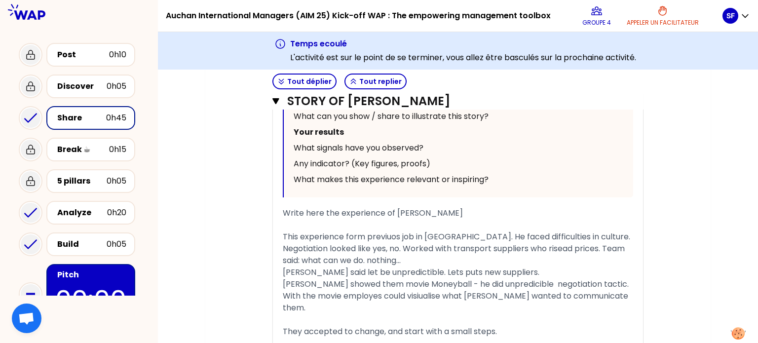
scroll to position [654, 0]
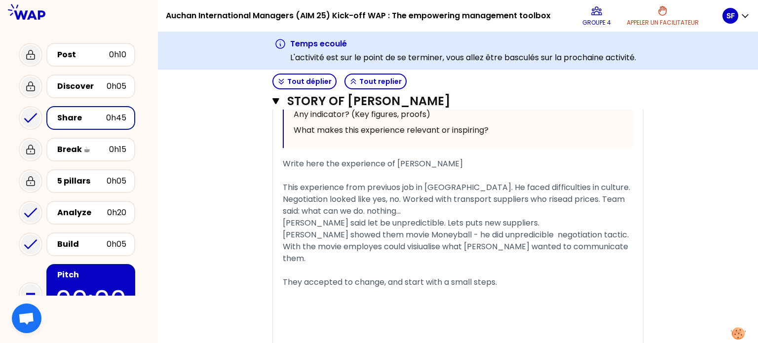
click at [572, 185] on span "This experience from previuos job in [GEOGRAPHIC_DATA]. He faced difficulties i…" at bounding box center [458, 199] width 350 height 35
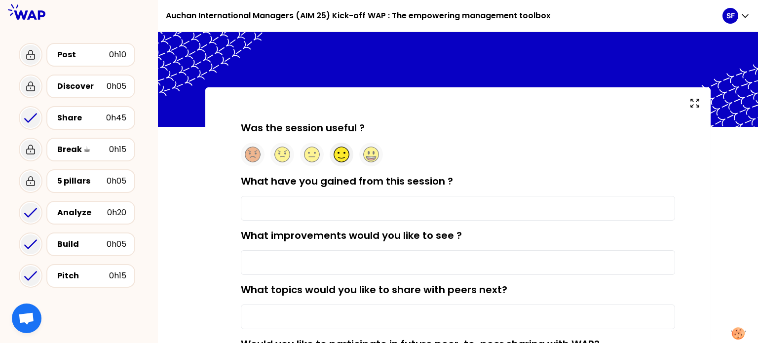
click at [343, 157] on circle at bounding box center [341, 154] width 15 height 15
click at [424, 208] on input "What have you gained from this session ?" at bounding box center [458, 208] width 434 height 25
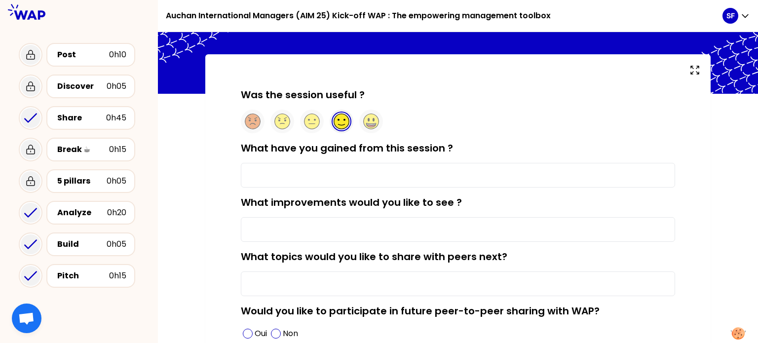
scroll to position [49, 0]
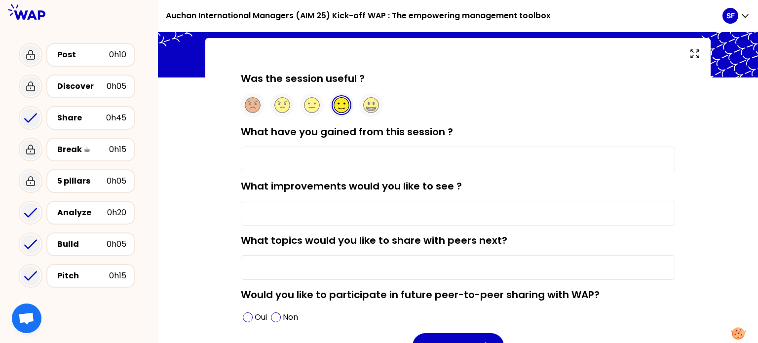
click at [434, 156] on input "What have you gained from this session ?" at bounding box center [458, 159] width 434 height 25
drag, startPoint x: 297, startPoint y: 161, endPoint x: 249, endPoint y: 157, distance: 48.0
click at [249, 157] on input "To improve" at bounding box center [458, 159] width 434 height 25
type input "openmindness to the other experience and way to do"
drag, startPoint x: 273, startPoint y: 159, endPoint x: 471, endPoint y: 208, distance: 203.9
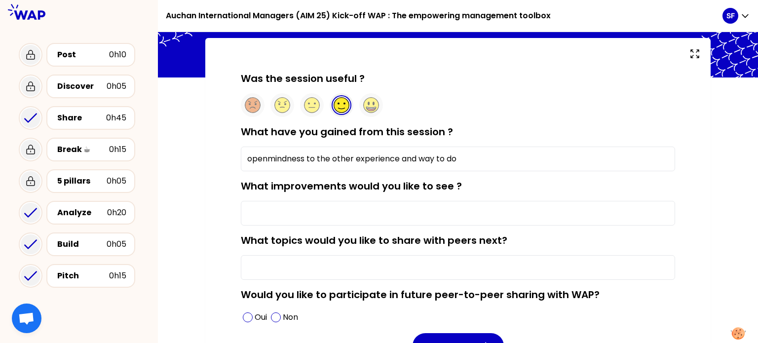
click at [471, 208] on input "What improvements would you like to see ?" at bounding box center [458, 213] width 434 height 25
click at [306, 211] on input "What improvements would you like to see ?" at bounding box center [458, 213] width 434 height 25
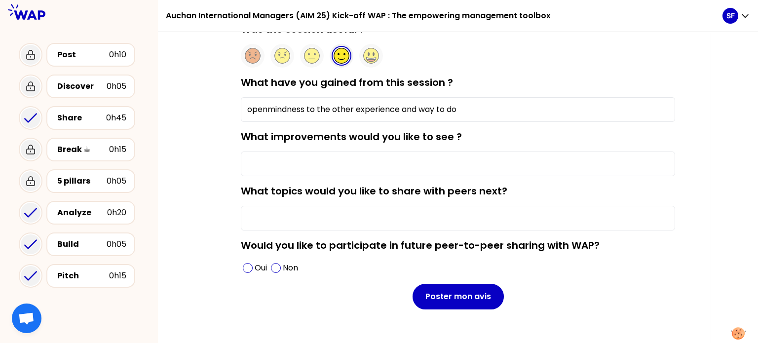
click at [344, 221] on input "What topics would you like to share with peers next?" at bounding box center [458, 218] width 434 height 25
click at [251, 270] on span at bounding box center [248, 268] width 10 height 10
click at [326, 219] on input "What topics would you like to share with peers next?" at bounding box center [458, 218] width 434 height 25
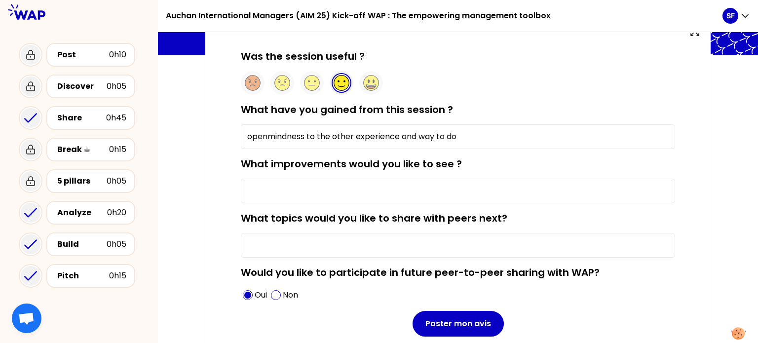
scroll to position [49, 0]
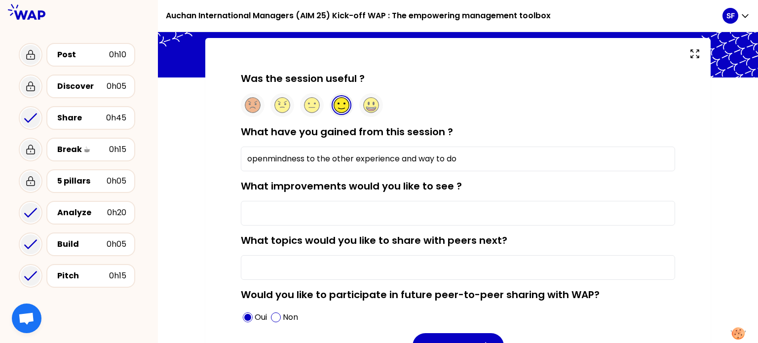
click at [364, 212] on input "What improvements would you like to see ?" at bounding box center [458, 213] width 434 height 25
click at [438, 271] on input "What topics would you like to share with peers next?" at bounding box center [458, 267] width 434 height 25
click at [428, 266] on input "What topics would you like to share with peers next?" at bounding box center [458, 267] width 434 height 25
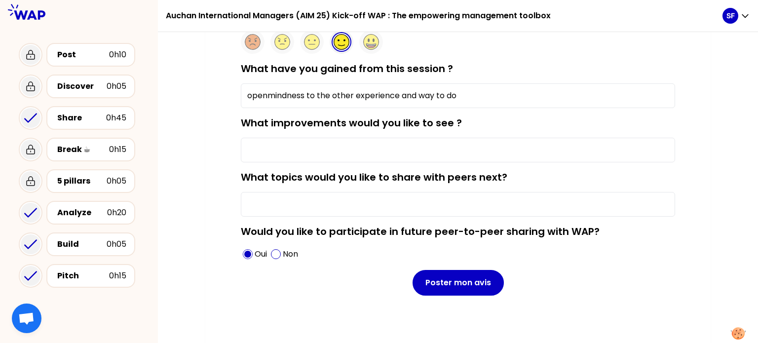
scroll to position [115, 0]
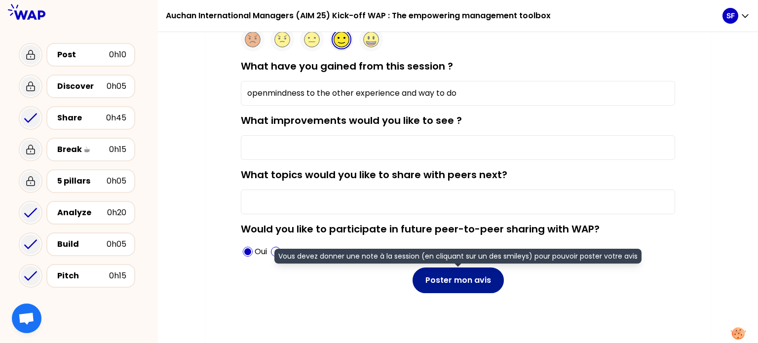
click at [453, 286] on button "Poster mon avis" at bounding box center [458, 281] width 91 height 26
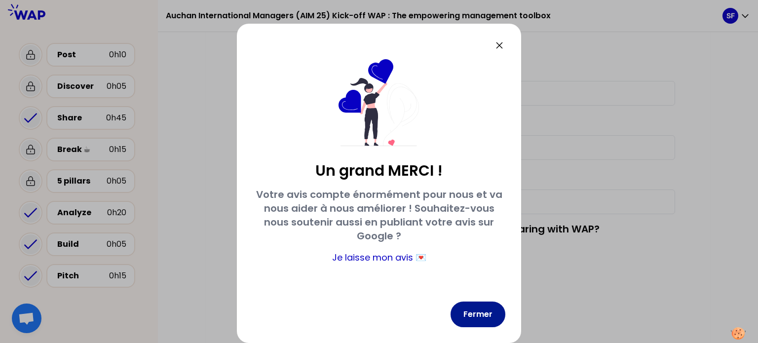
click at [490, 313] on button "Fermer" at bounding box center [478, 315] width 55 height 26
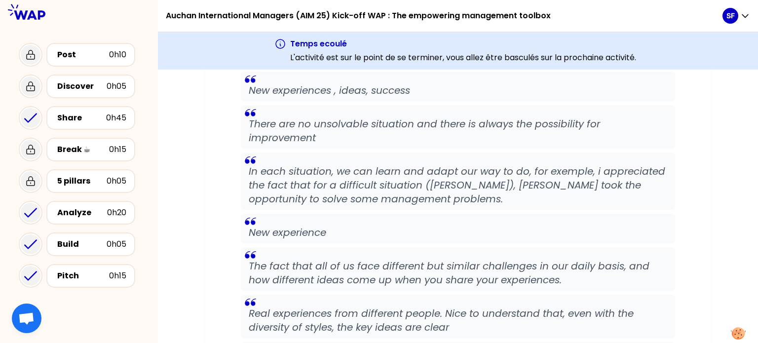
scroll to position [91, 0]
